Goal: Task Accomplishment & Management: Manage account settings

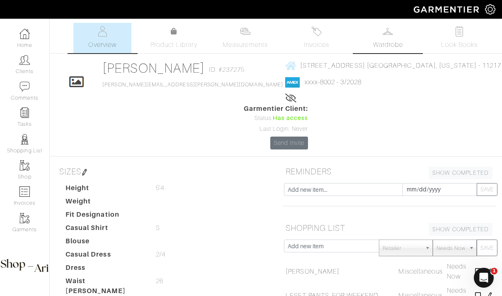
click at [391, 44] on span "Wardrobe" at bounding box center [388, 45] width 30 height 10
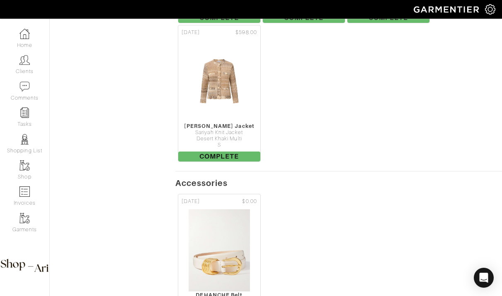
scroll to position [1827, 0]
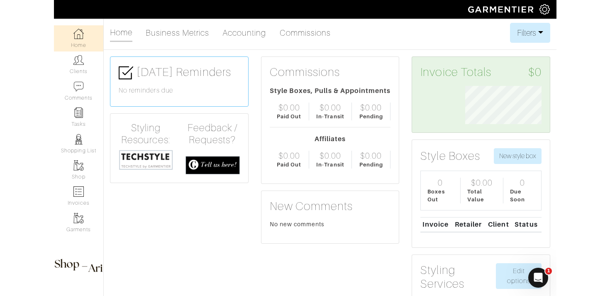
scroll to position [38, 89]
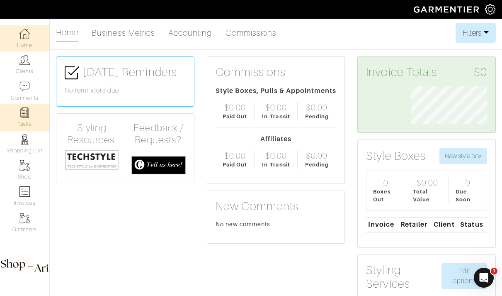
click at [24, 120] on link "Tasks" at bounding box center [24, 117] width 49 height 26
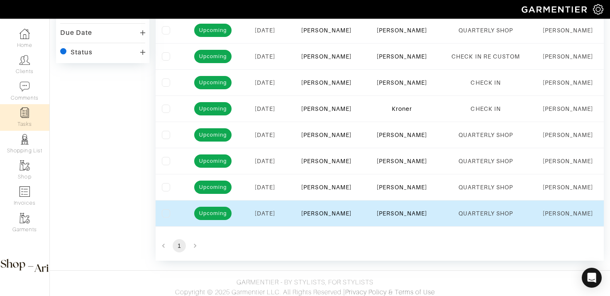
scroll to position [79, 0]
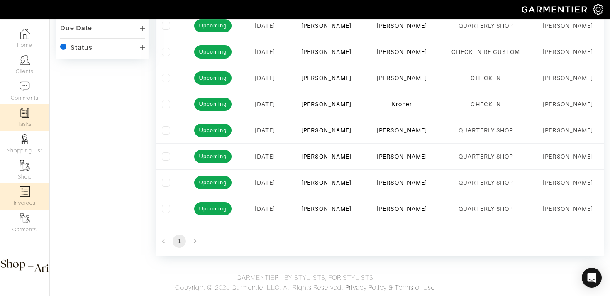
click at [38, 190] on link "Invoices" at bounding box center [24, 196] width 49 height 26
select select
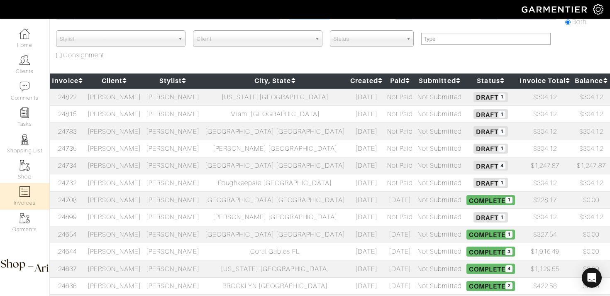
scroll to position [87, 0]
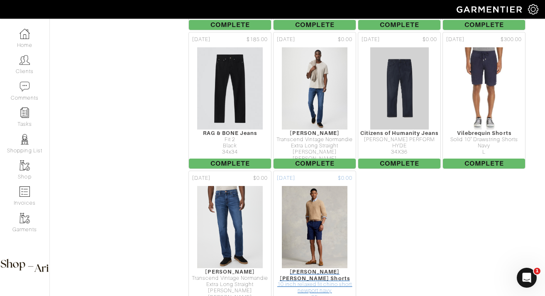
scroll to position [2959, 0]
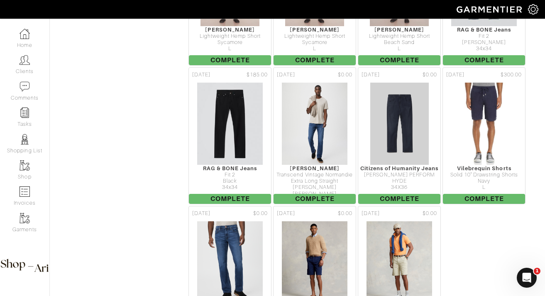
scroll to position [2939, 0]
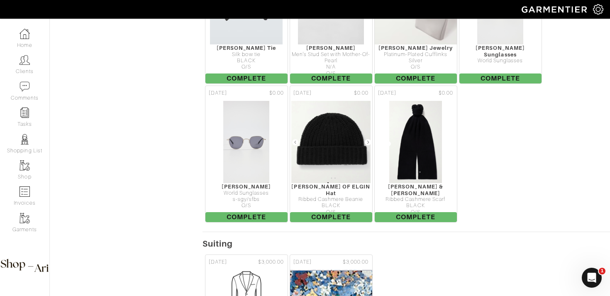
scroll to position [8539, 0]
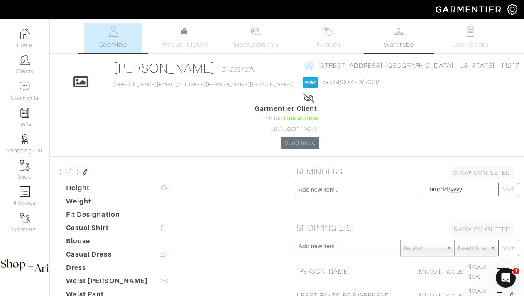
click at [411, 37] on link "Wardrobe" at bounding box center [399, 38] width 58 height 30
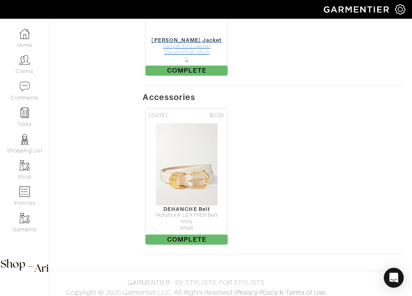
scroll to position [1871, 10]
